Goal: Task Accomplishment & Management: Use online tool/utility

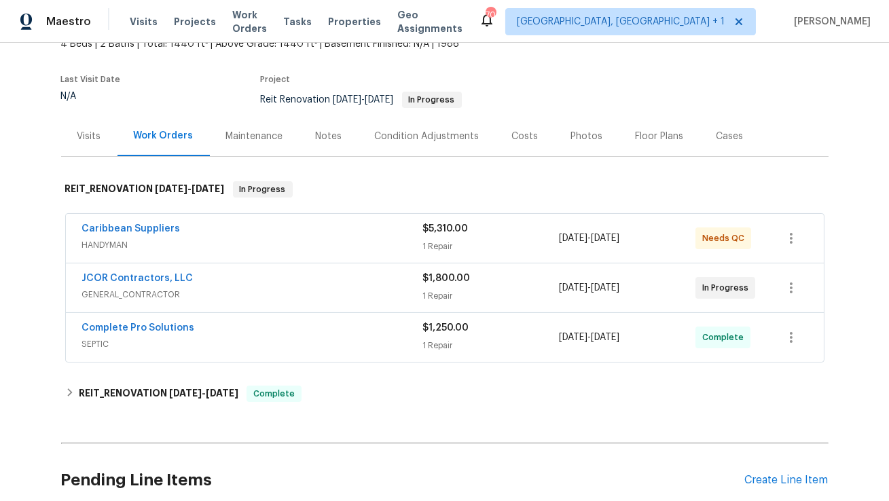
scroll to position [93, 0]
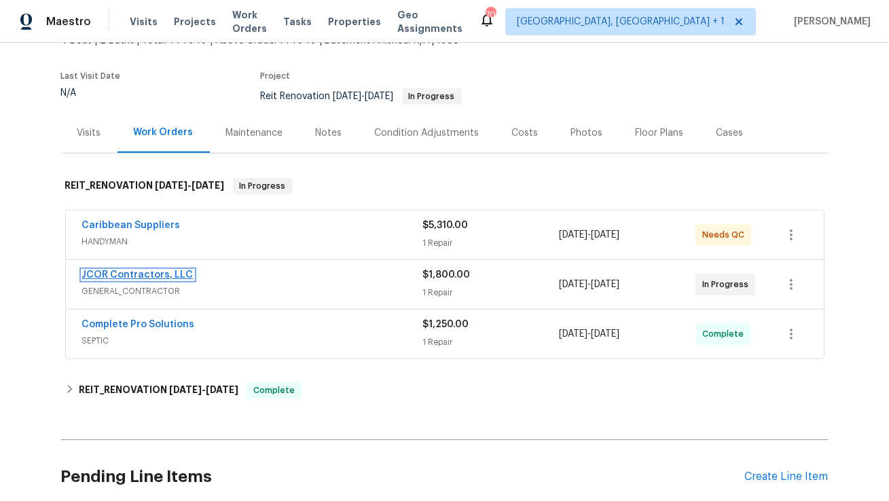
click at [167, 271] on link "JCOR Contractors, LLC" at bounding box center [137, 275] width 111 height 10
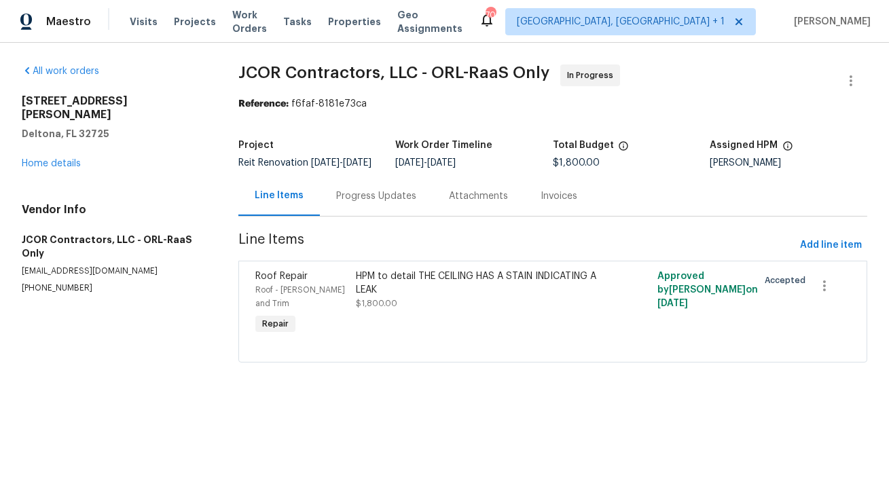
click at [400, 290] on div "HPM to detail THE CEILING HAS A STAIN INDICATING A LEAK" at bounding box center [477, 282] width 243 height 27
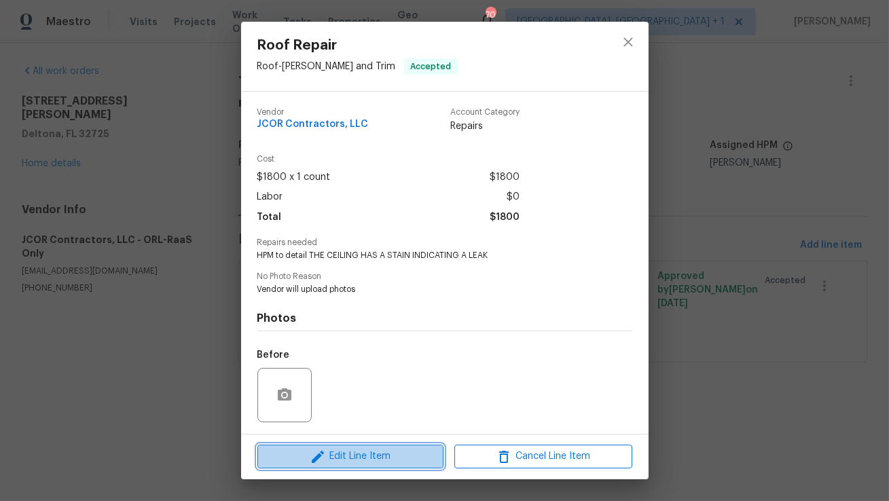
click at [356, 447] on button "Edit Line Item" at bounding box center [350, 457] width 186 height 24
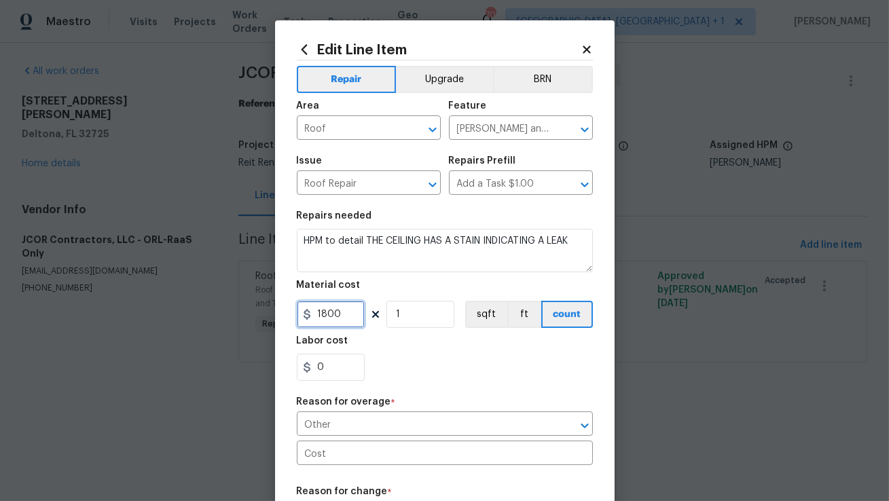
click at [351, 314] on input "1800" at bounding box center [331, 314] width 68 height 27
type input "1875"
click at [430, 377] on div "0" at bounding box center [445, 367] width 296 height 27
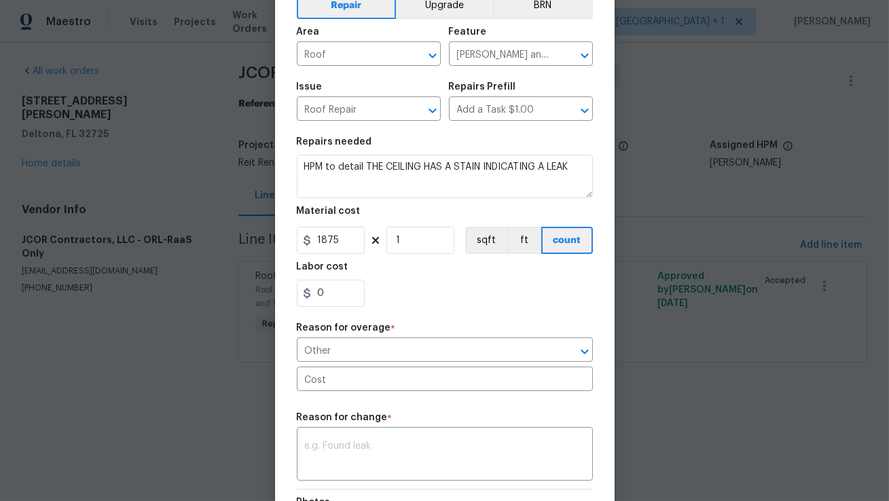
scroll to position [160, 0]
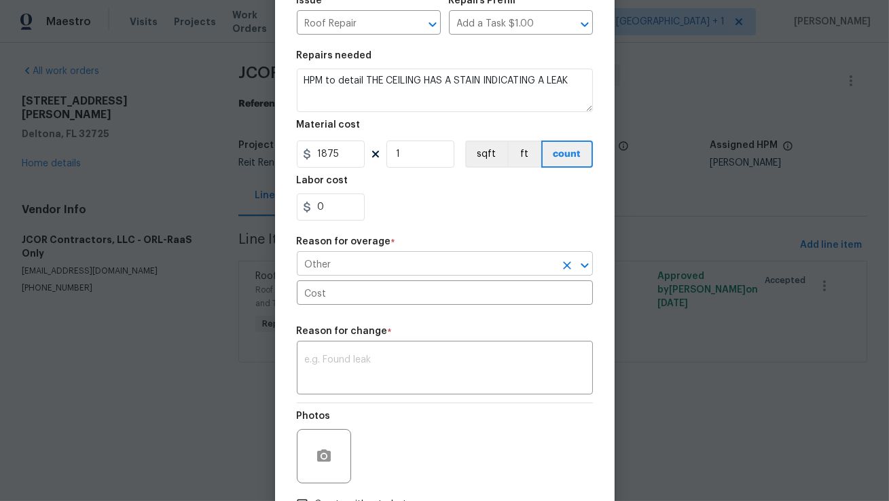
click at [428, 259] on input "Other" at bounding box center [426, 265] width 258 height 21
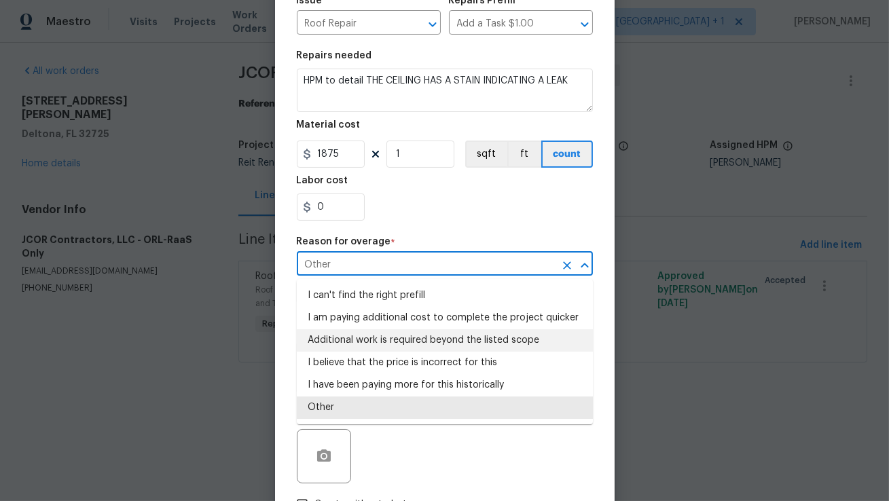
click at [431, 347] on li "Additional work is required beyond the listed scope" at bounding box center [445, 340] width 296 height 22
type input "Additional work is required beyond the listed scope"
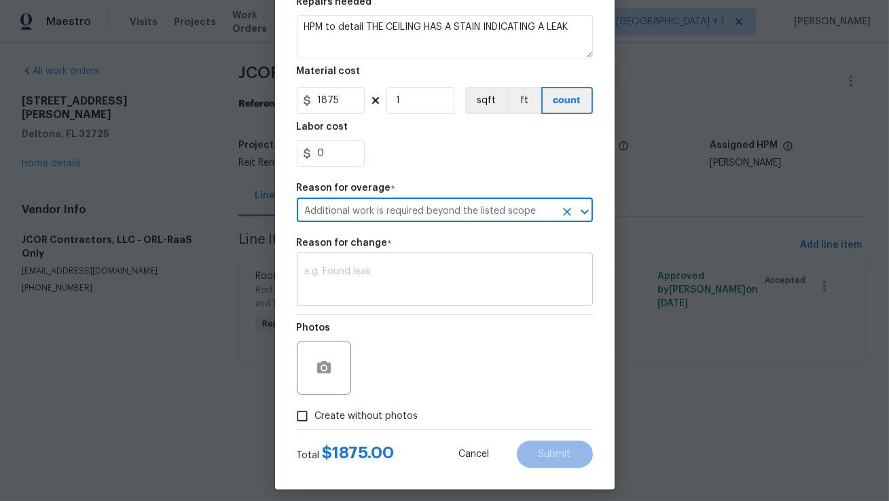
scroll to position [215, 0]
click at [464, 276] on textarea at bounding box center [445, 280] width 280 height 29
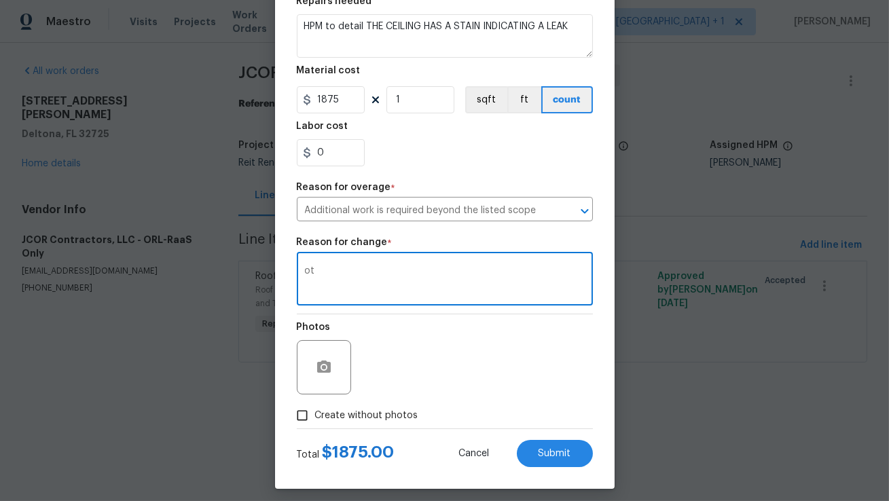
type textarea "o"
type textarea "N/A"
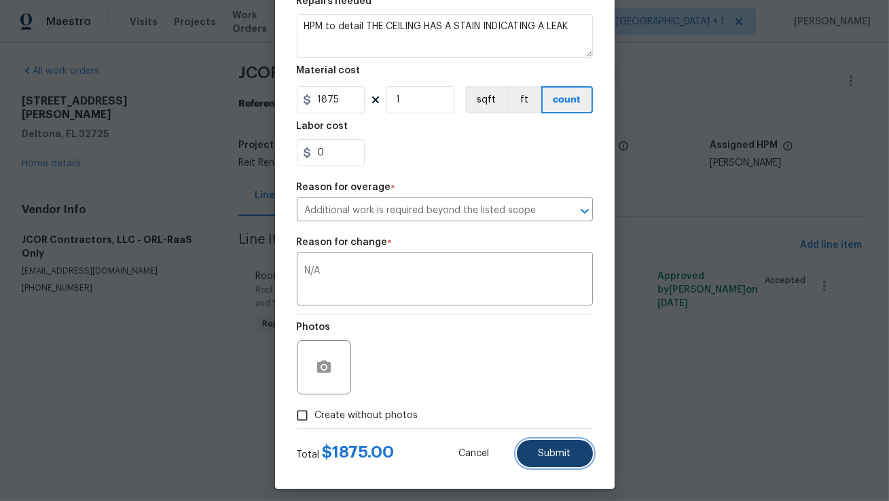
click at [553, 445] on button "Submit" at bounding box center [555, 453] width 76 height 27
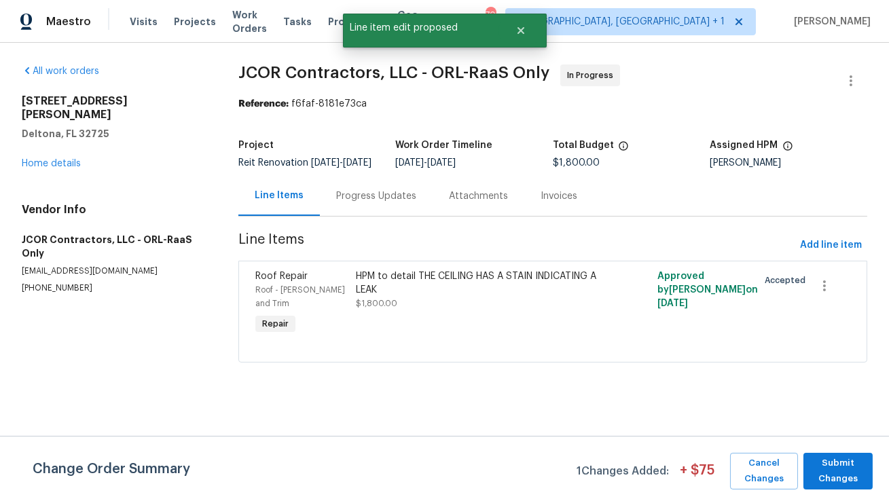
scroll to position [0, 0]
click at [836, 462] on span "Submit Changes" at bounding box center [838, 470] width 56 height 31
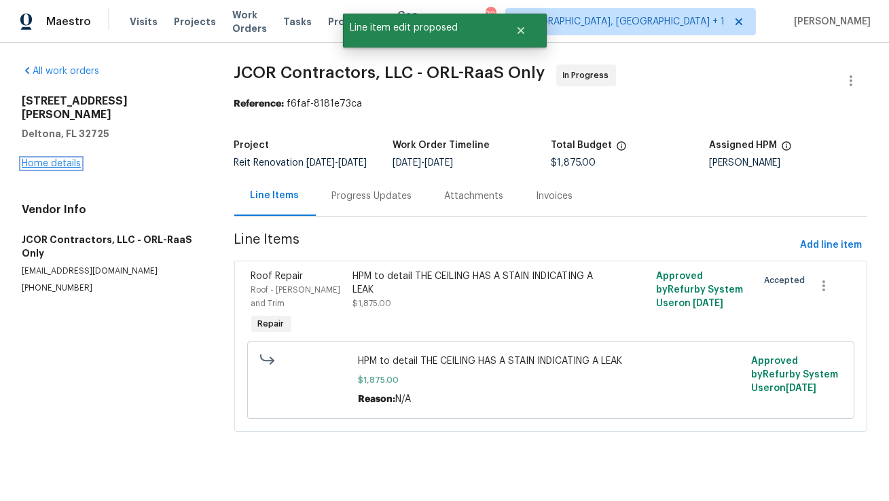
click at [52, 159] on link "Home details" at bounding box center [51, 164] width 59 height 10
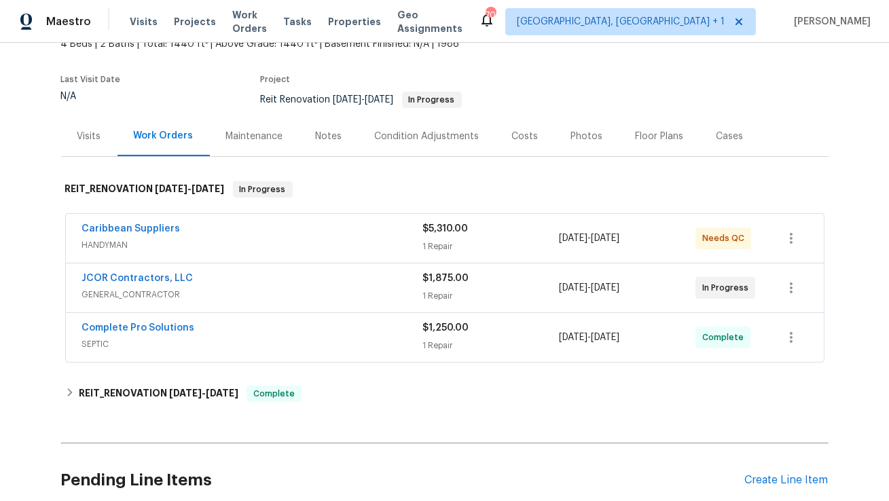
scroll to position [137, 0]
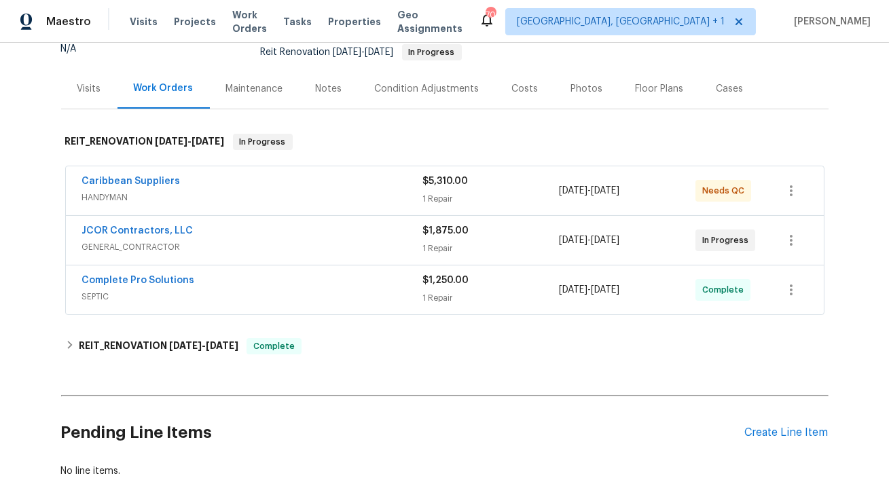
click at [519, 85] on div "Costs" at bounding box center [525, 89] width 26 height 14
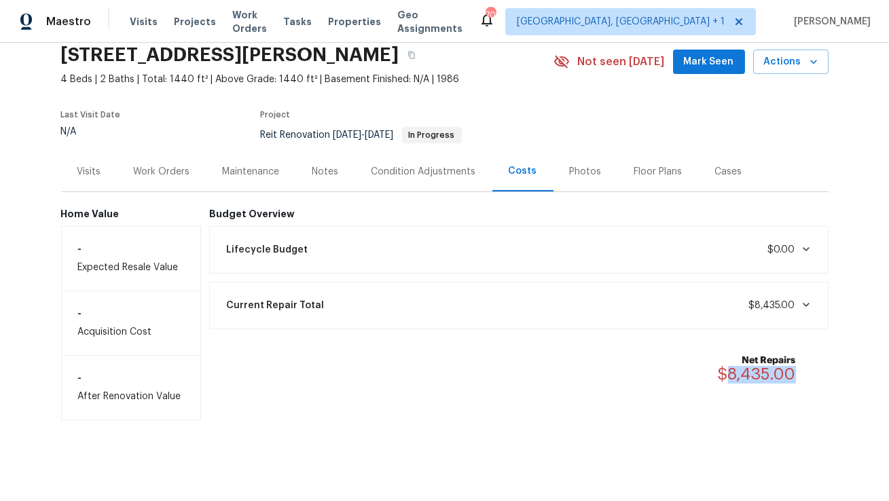
drag, startPoint x: 796, startPoint y: 372, endPoint x: 730, endPoint y: 372, distance: 65.8
click at [730, 372] on div "Net Repairs $8,435.00" at bounding box center [764, 369] width 94 height 30
copy span "8,435.00"
click at [164, 171] on div "Work Orders" at bounding box center [162, 172] width 56 height 14
